Goal: Communication & Community: Answer question/provide support

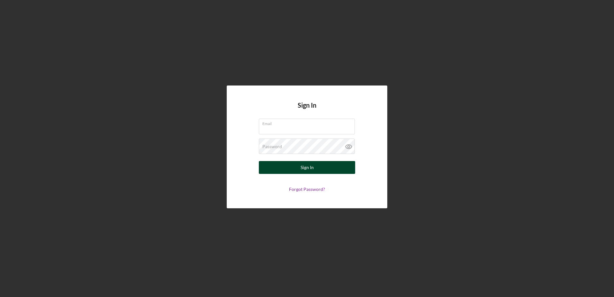
type input "[EMAIL_ADDRESS][DOMAIN_NAME]"
click at [325, 169] on button "Sign In" at bounding box center [307, 167] width 96 height 13
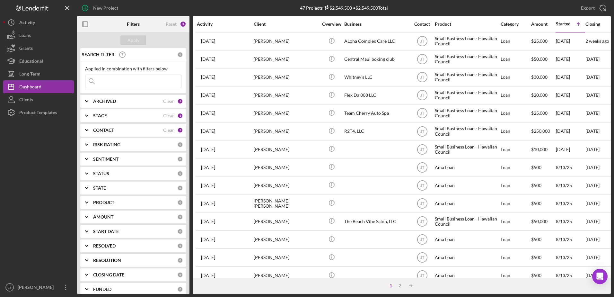
click at [142, 105] on div "ARCHIVED Clear 1" at bounding box center [138, 101] width 90 height 13
click at [126, 103] on div "ARCHIVED" at bounding box center [128, 101] width 70 height 5
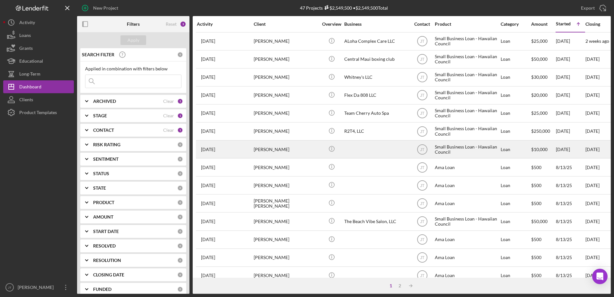
click at [263, 148] on div "[PERSON_NAME]" at bounding box center [286, 149] width 64 height 17
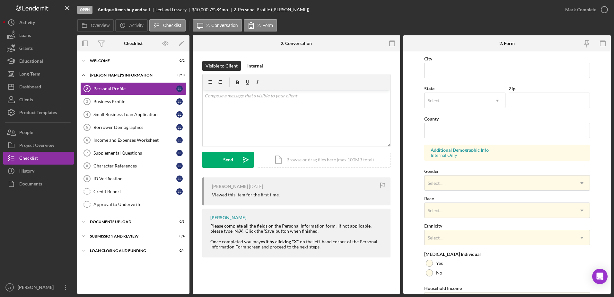
scroll to position [90, 0]
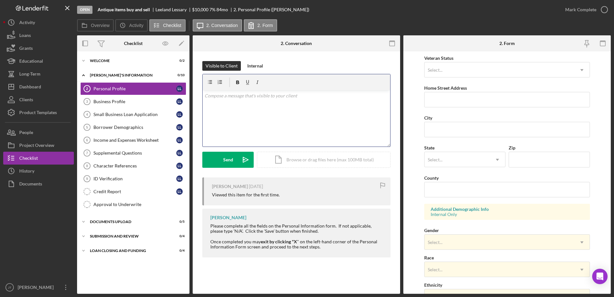
click at [231, 104] on div "v Color teal Color pink Remove color Add row above Add row below Add column bef…" at bounding box center [297, 118] width 188 height 56
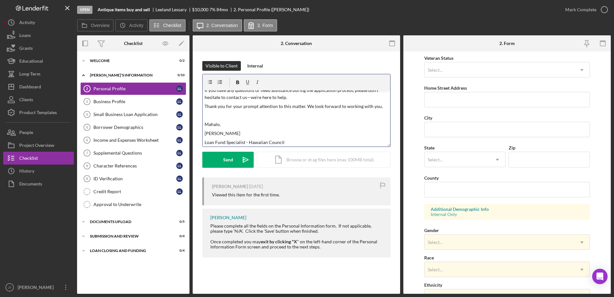
scroll to position [0, 0]
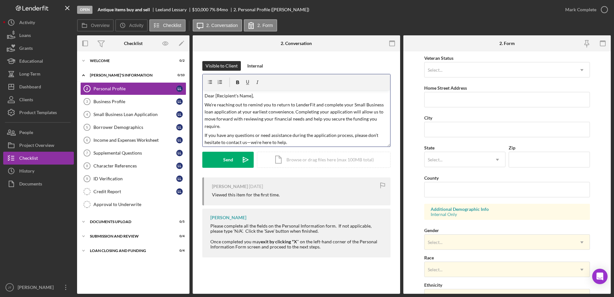
click at [251, 95] on p "Dear [Recipient's Name]," at bounding box center [297, 95] width 184 height 7
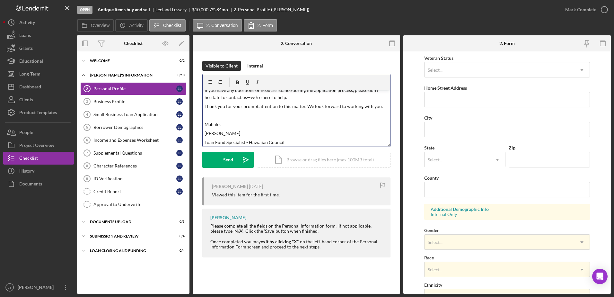
scroll to position [46, 0]
click at [229, 160] on div "Send" at bounding box center [228, 160] width 10 height 16
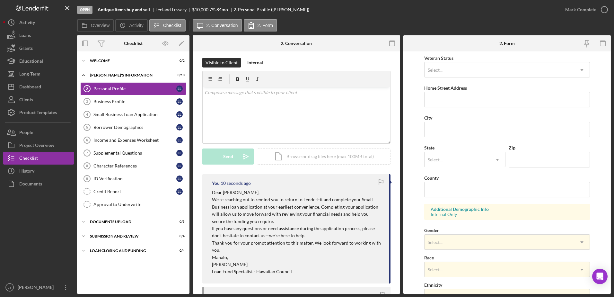
scroll to position [0, 0]
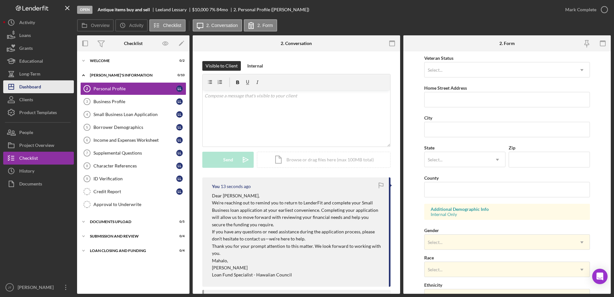
click at [33, 91] on div "Dashboard" at bounding box center [30, 87] width 22 height 14
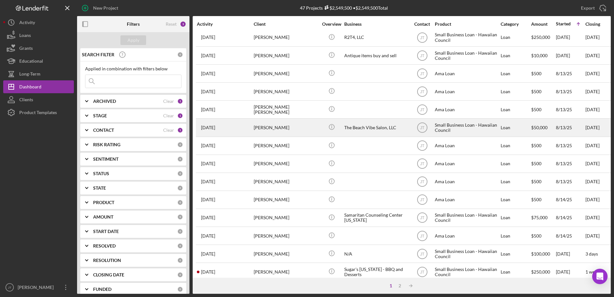
scroll to position [96, 0]
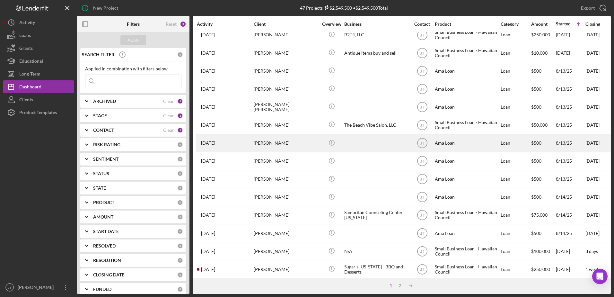
click at [277, 142] on div "[PERSON_NAME]" at bounding box center [286, 143] width 64 height 17
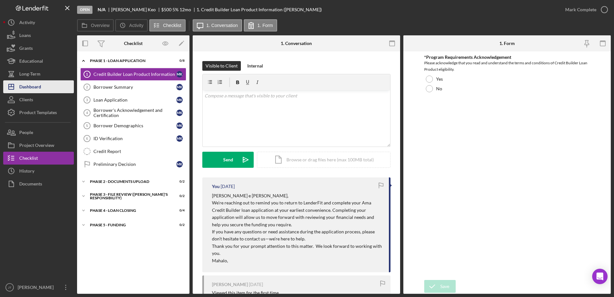
click at [49, 92] on button "Icon/Dashboard Dashboard" at bounding box center [38, 86] width 71 height 13
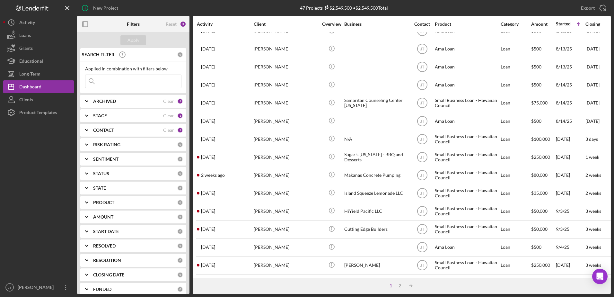
scroll to position [213, 0]
click at [398, 285] on div "2" at bounding box center [399, 285] width 9 height 5
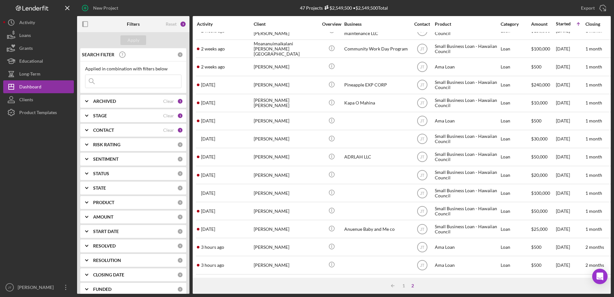
scroll to position [159, 0]
